Goal: Information Seeking & Learning: Check status

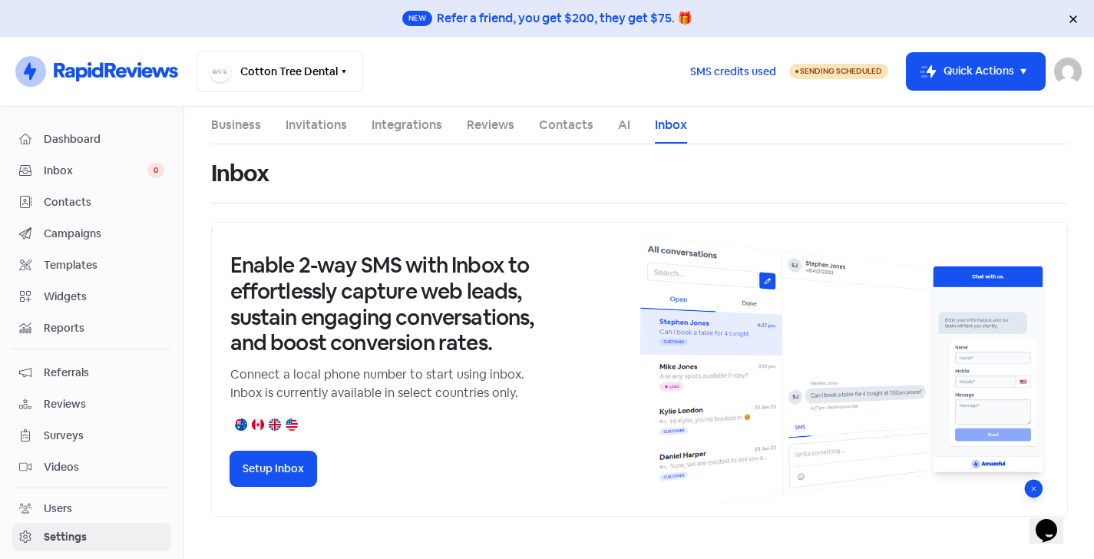
click at [249, 120] on link "Business" at bounding box center [236, 125] width 50 height 18
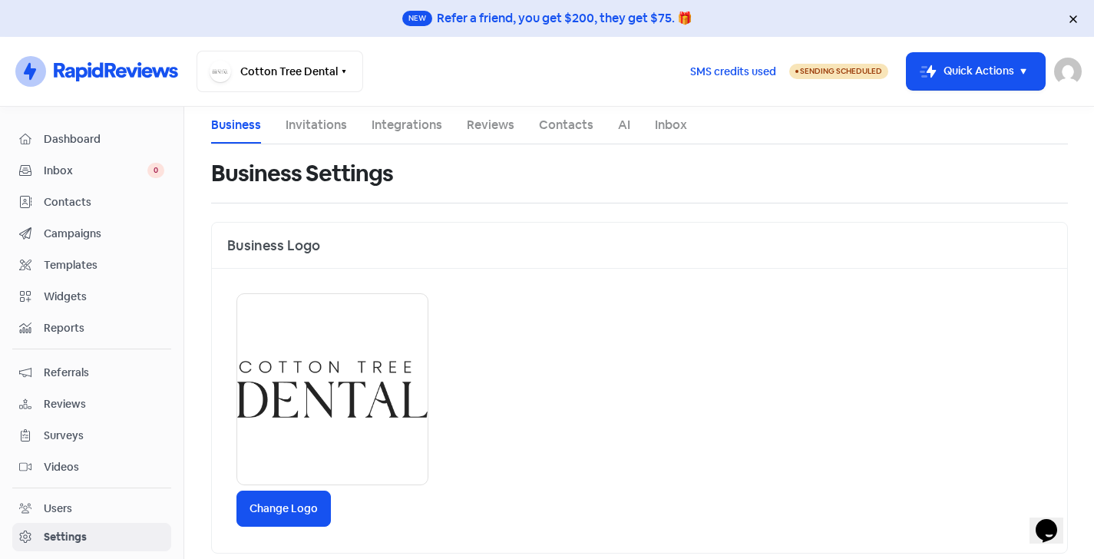
click at [94, 138] on span "Dashboard" at bounding box center [104, 139] width 121 height 16
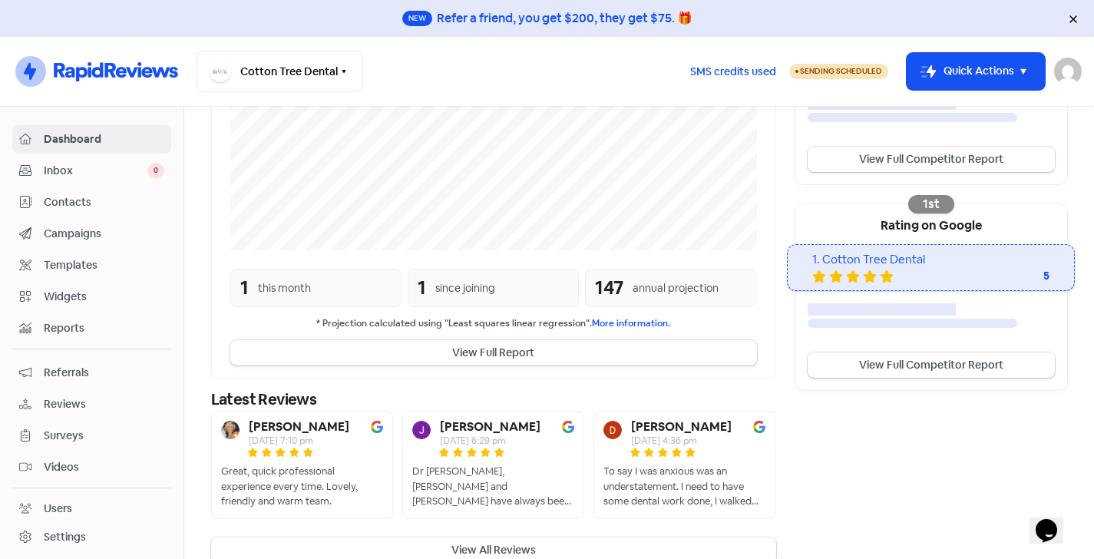
scroll to position [402, 0]
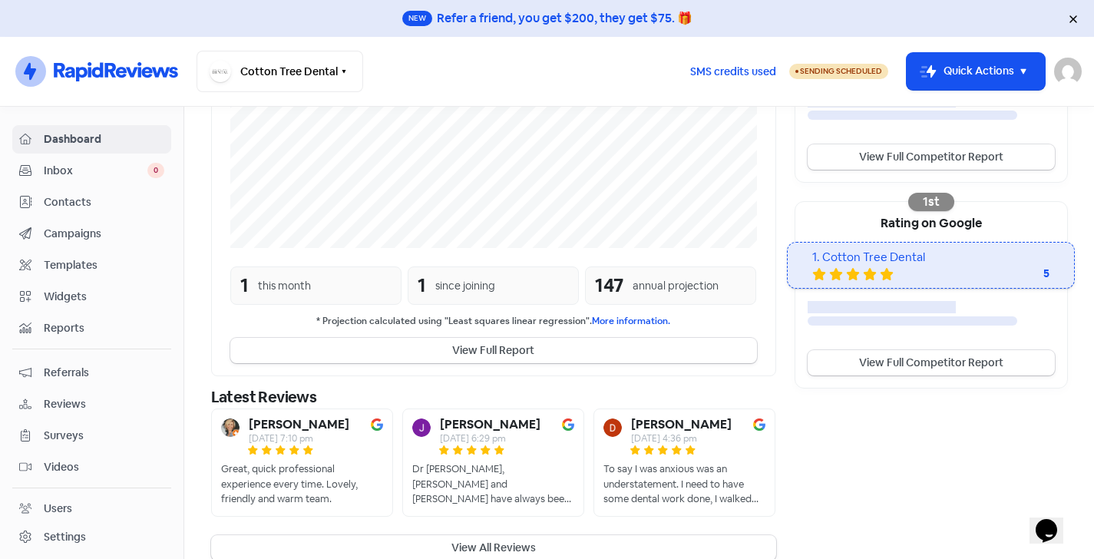
click at [606, 284] on div "147" at bounding box center [609, 286] width 28 height 28
click at [655, 280] on div "annual projection" at bounding box center [675, 286] width 86 height 16
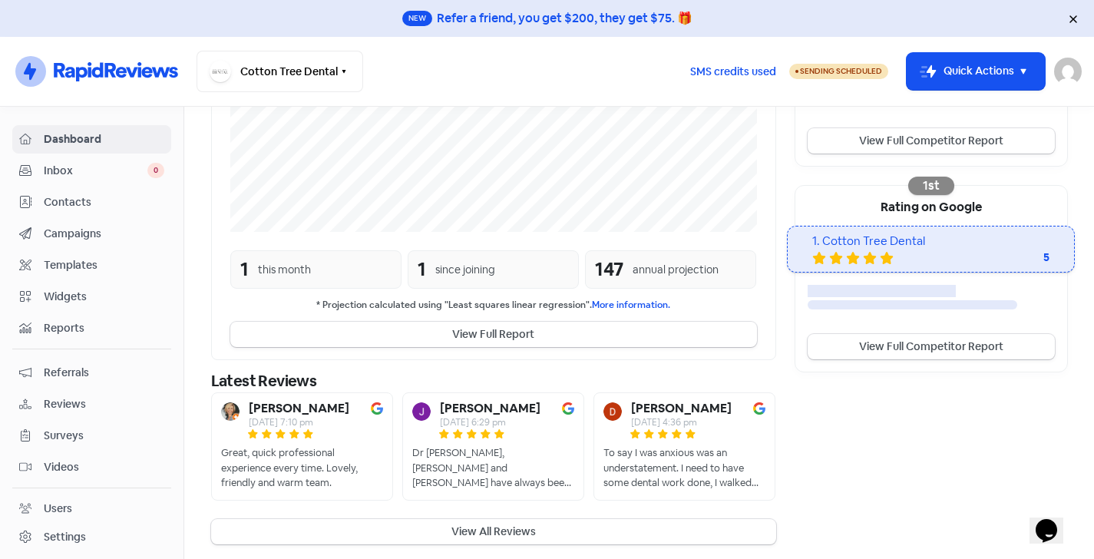
scroll to position [0, 0]
click at [484, 529] on button "View All Reviews" at bounding box center [493, 531] width 565 height 25
